Goal: Find specific page/section: Find specific page/section

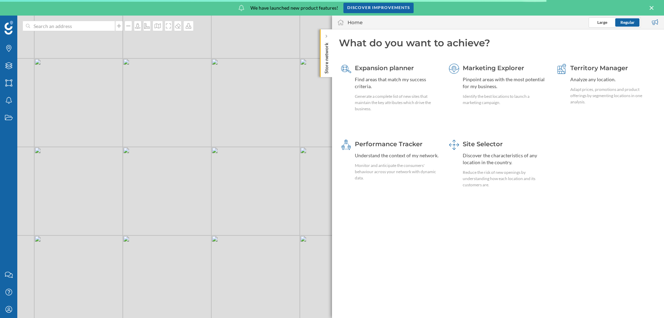
click at [63, 16] on div "© Mapbox © OpenStreetMap Improve this map" at bounding box center [332, 167] width 664 height 302
click at [64, 25] on input at bounding box center [68, 26] width 77 height 10
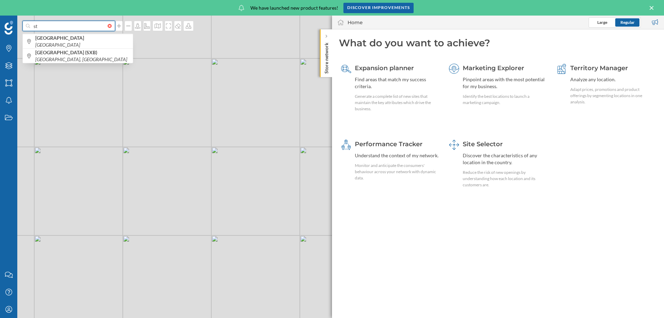
type input "s"
click at [103, 38] on span "48.5892904017325, 7.69613169211333" at bounding box center [82, 41] width 94 height 7
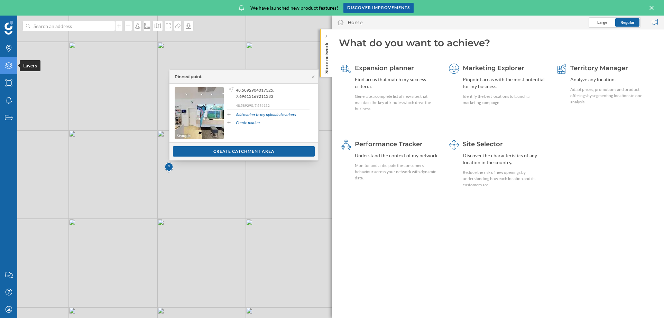
click at [7, 69] on div "Layers" at bounding box center [8, 65] width 17 height 17
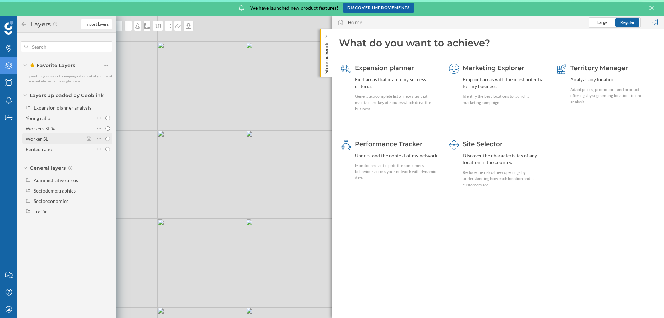
click at [35, 136] on div "Worker SL" at bounding box center [37, 139] width 22 height 6
click at [105, 137] on input "Worker SL" at bounding box center [107, 139] width 4 height 4
radio input "true"
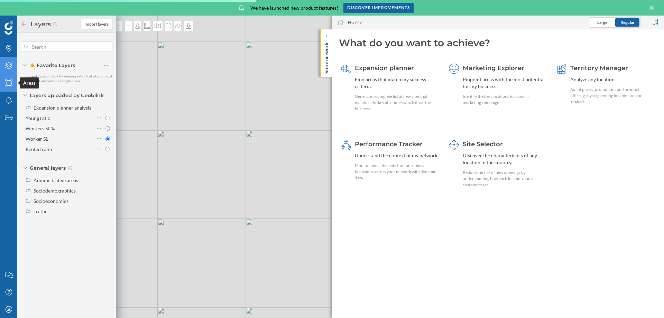
click at [9, 86] on icon at bounding box center [8, 82] width 7 height 7
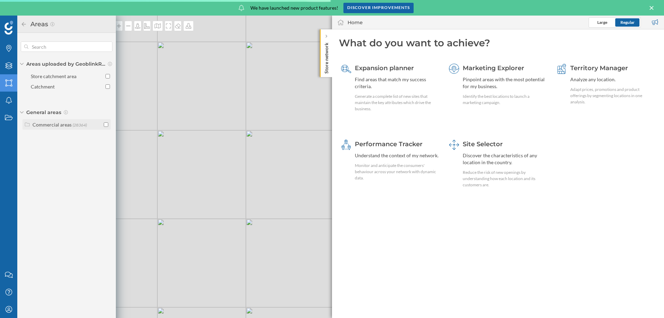
click at [59, 128] on label "Commercial areas (28364)" at bounding box center [59, 124] width 54 height 7
click at [107, 161] on input "checkbox" at bounding box center [106, 161] width 4 height 4
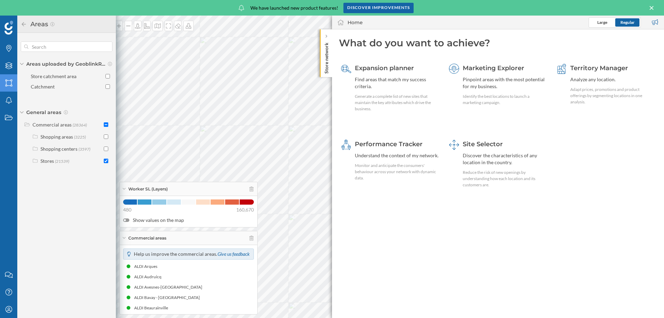
click at [52, 3] on div at bounding box center [52, 3] width 0 height 0
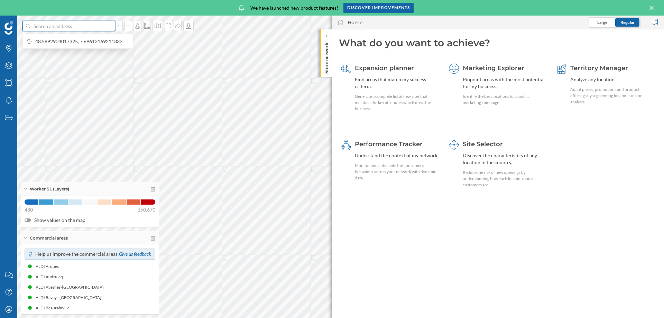
click at [83, 25] on input at bounding box center [68, 26] width 77 height 10
click at [82, 40] on span "48.5892904017325, 7.69613169211333" at bounding box center [82, 41] width 94 height 7
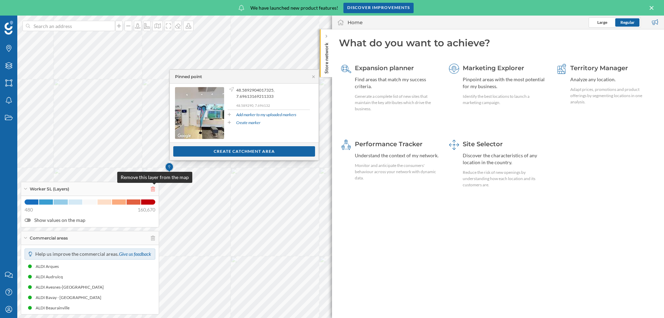
click at [154, 190] on icon at bounding box center [153, 189] width 4 height 5
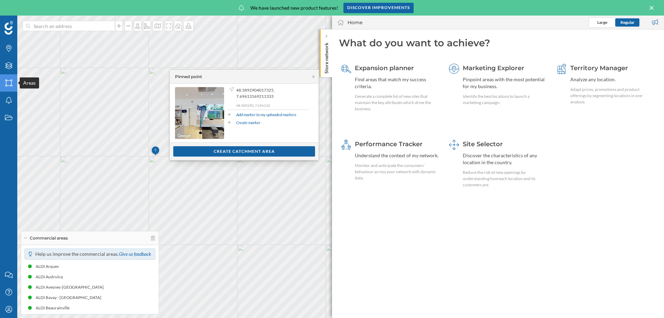
click at [8, 84] on icon "Areas" at bounding box center [8, 82] width 9 height 7
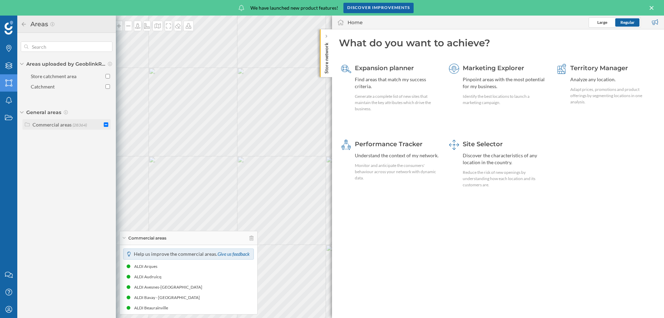
click at [28, 124] on icon at bounding box center [27, 124] width 6 height 5
click at [106, 138] on input "checkbox" at bounding box center [106, 136] width 4 height 4
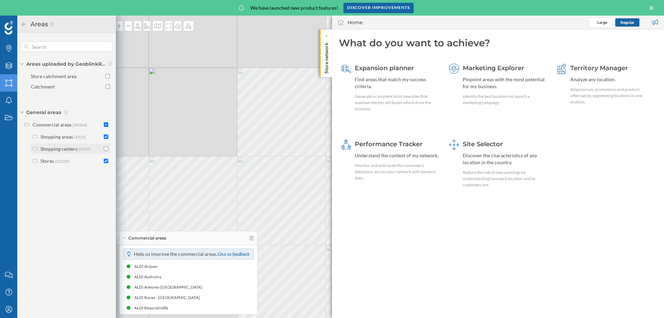
click at [106, 148] on input "checkbox" at bounding box center [106, 149] width 4 height 4
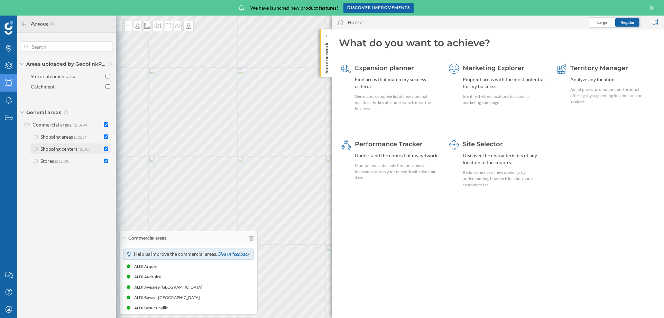
click at [105, 150] on input "checkbox" at bounding box center [106, 149] width 4 height 4
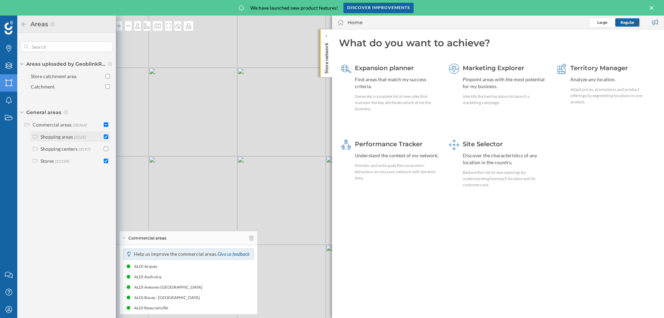
click at [104, 138] on input "checkbox" at bounding box center [106, 136] width 4 height 4
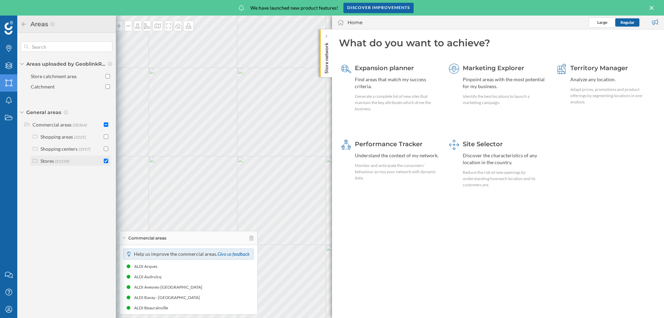
click at [106, 162] on input "checkbox" at bounding box center [106, 161] width 4 height 4
